Goal: Transaction & Acquisition: Book appointment/travel/reservation

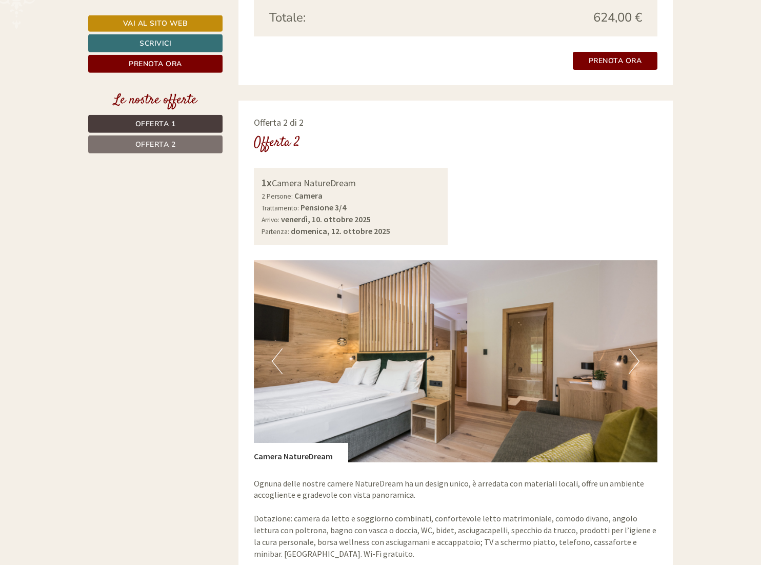
scroll to position [1308, 0]
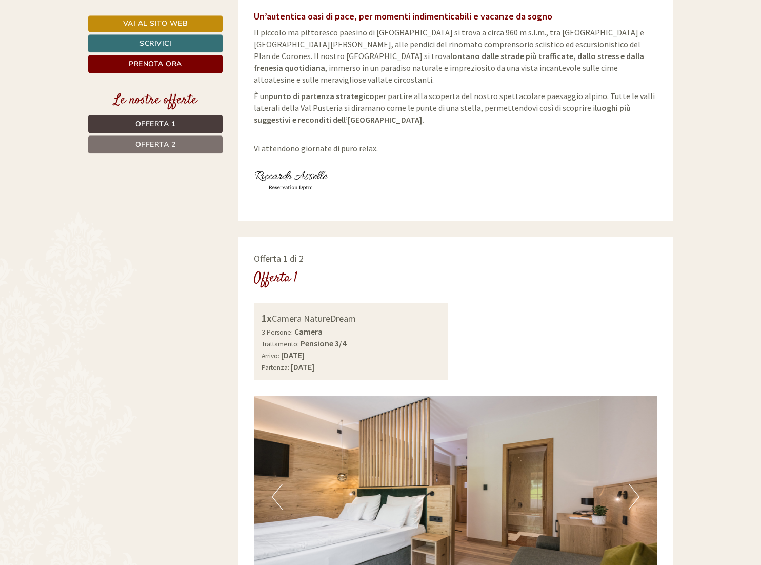
scroll to position [471, 0]
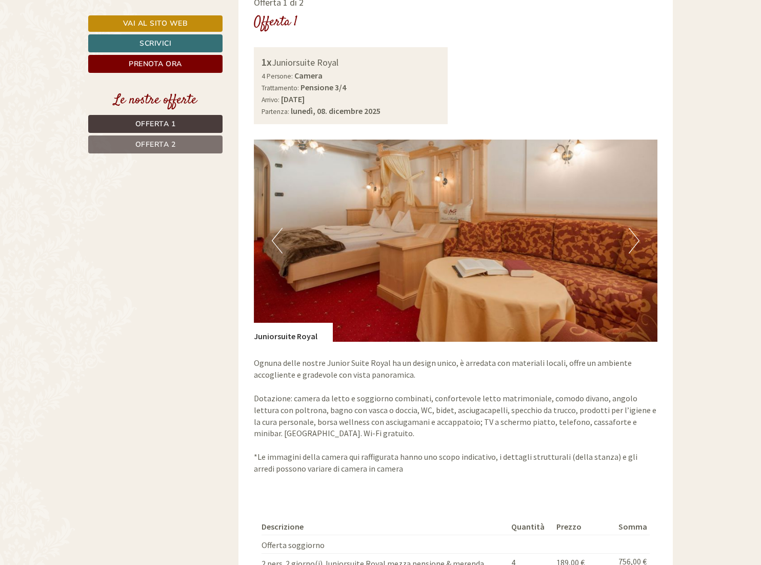
scroll to position [942, 0]
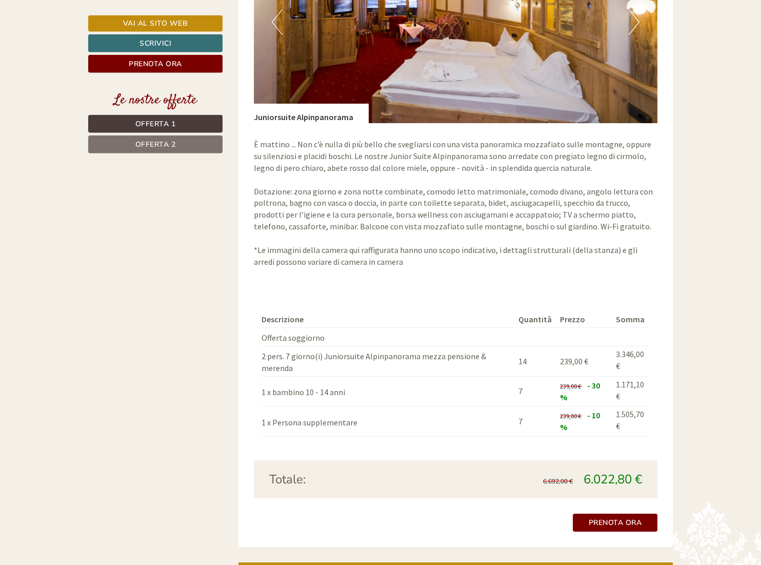
scroll to position [1727, 0]
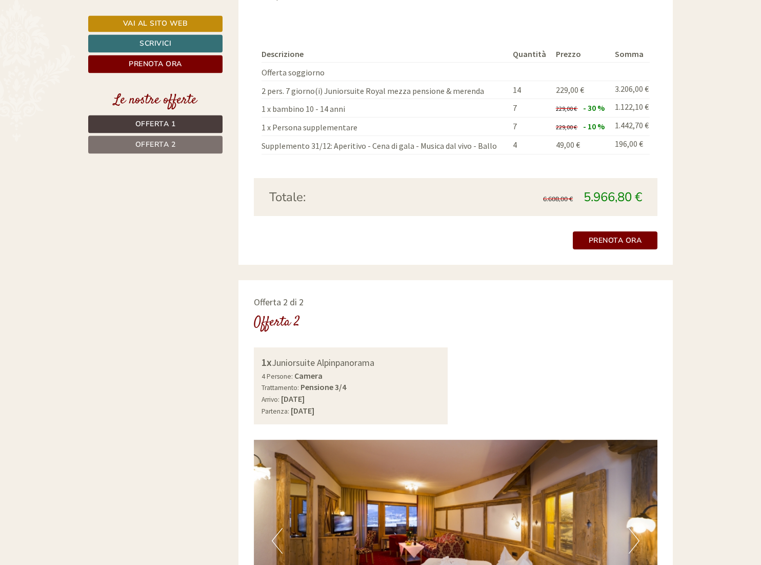
scroll to position [1308, 0]
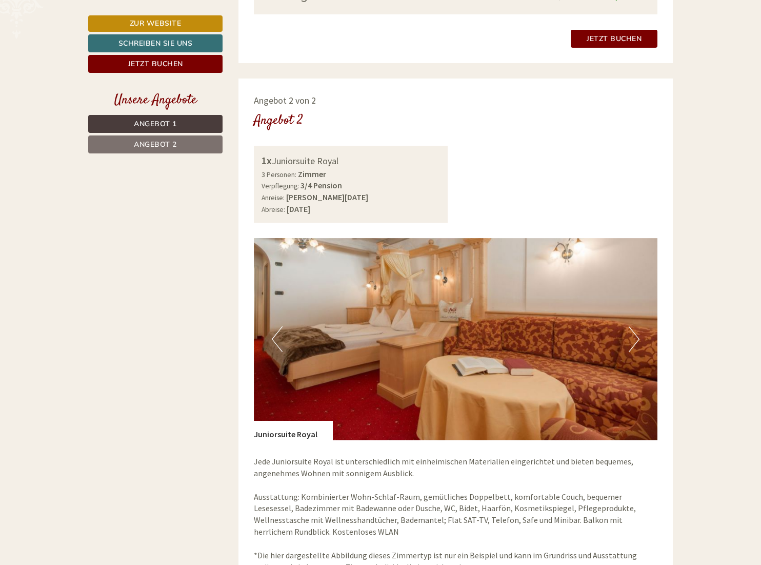
scroll to position [1047, 0]
